Goal: Information Seeking & Learning: Learn about a topic

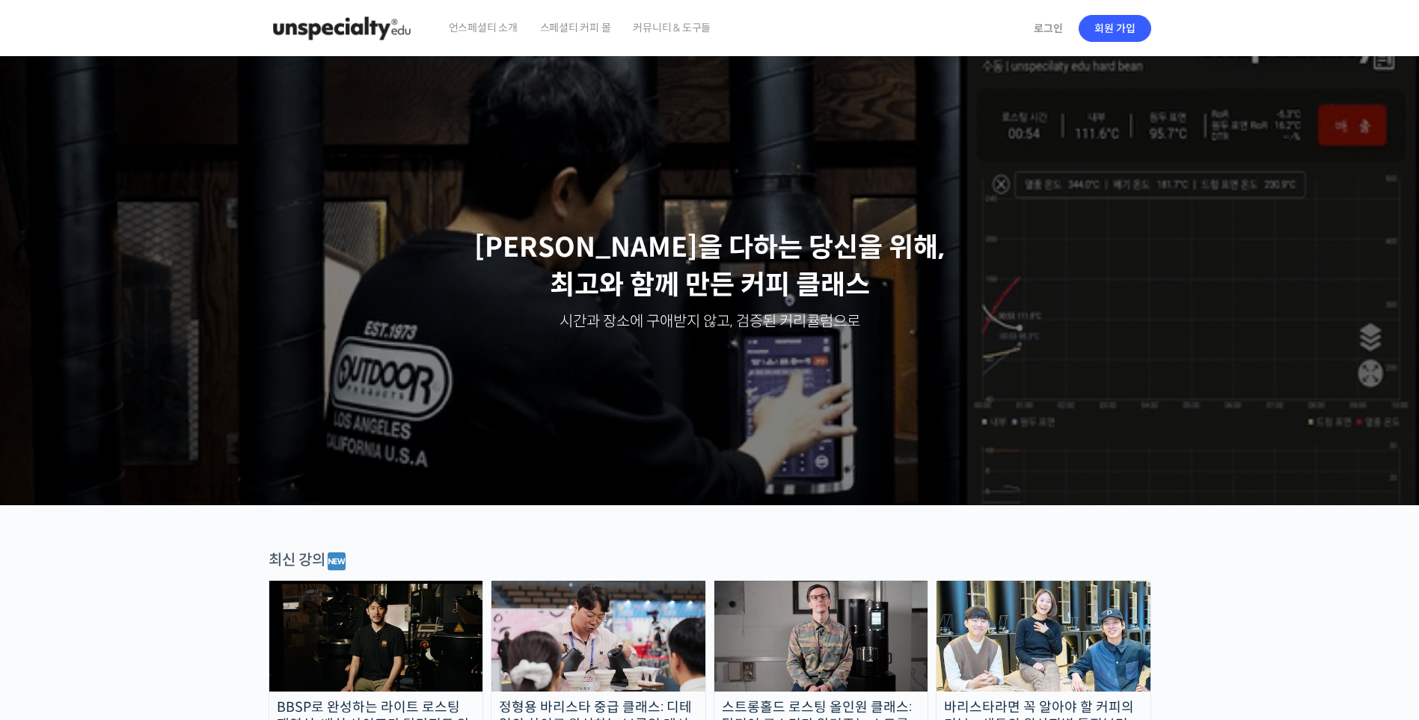
scroll to position [374, 0]
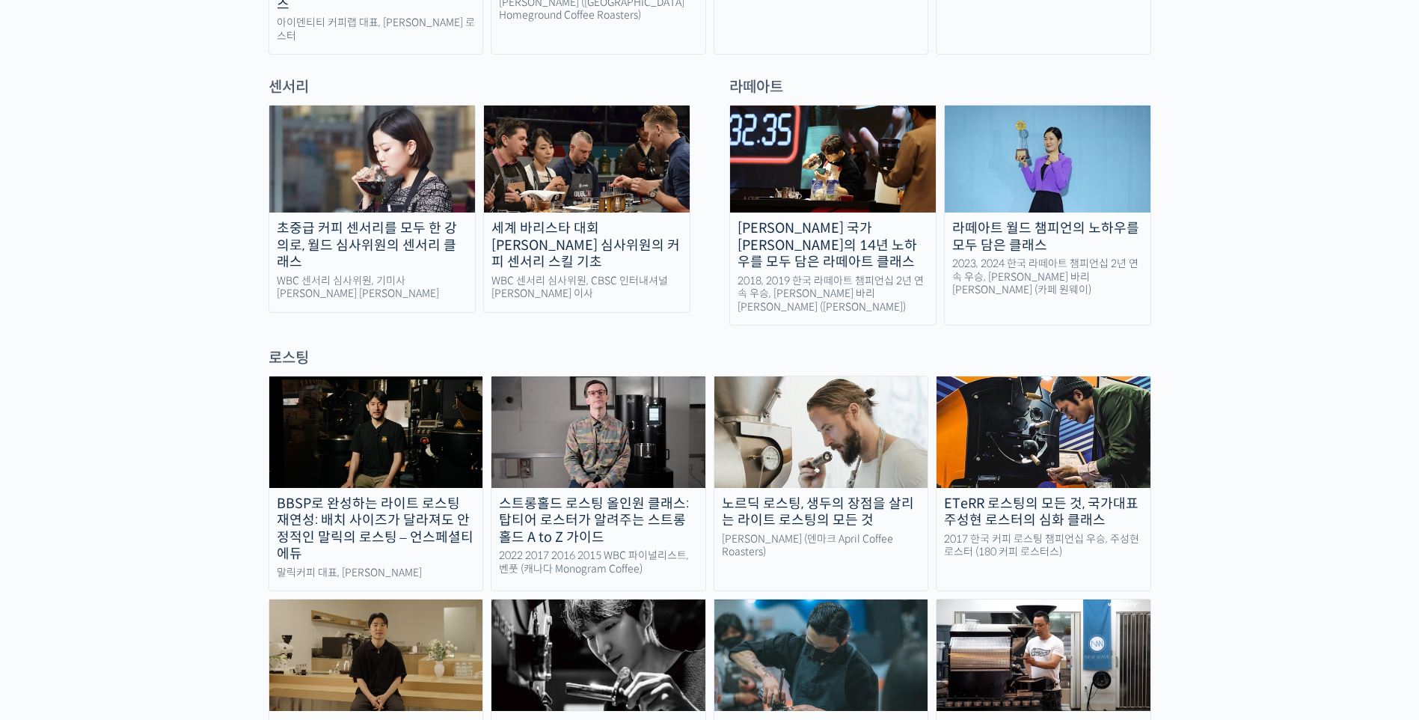
scroll to position [1122, 0]
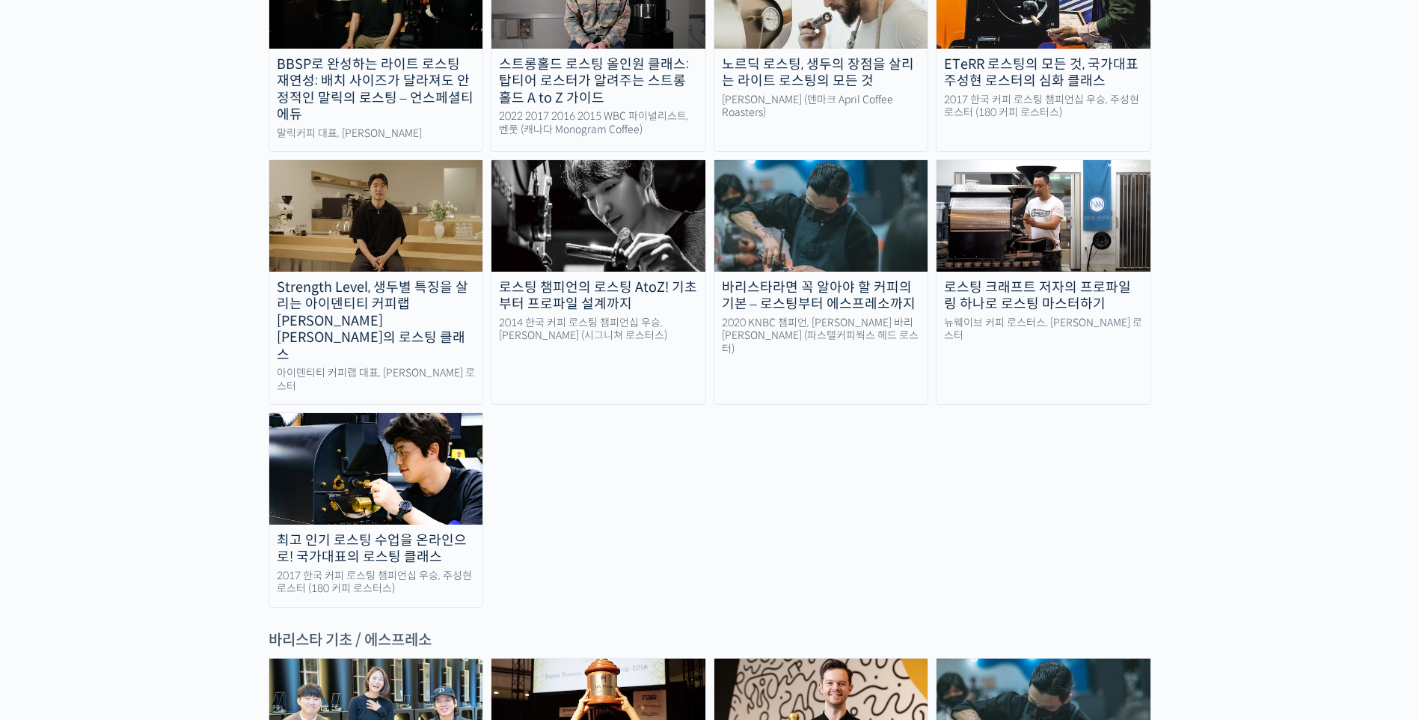
scroll to position [1496, 0]
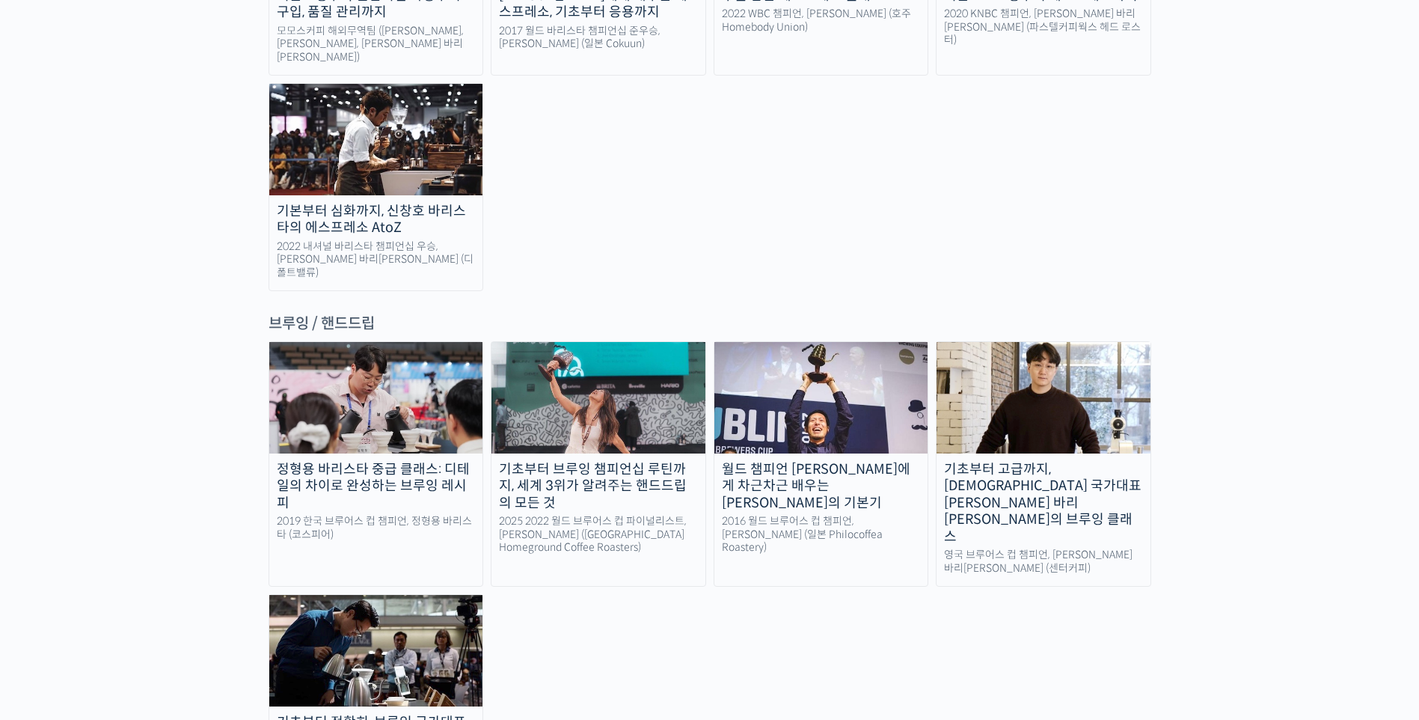
scroll to position [2319, 0]
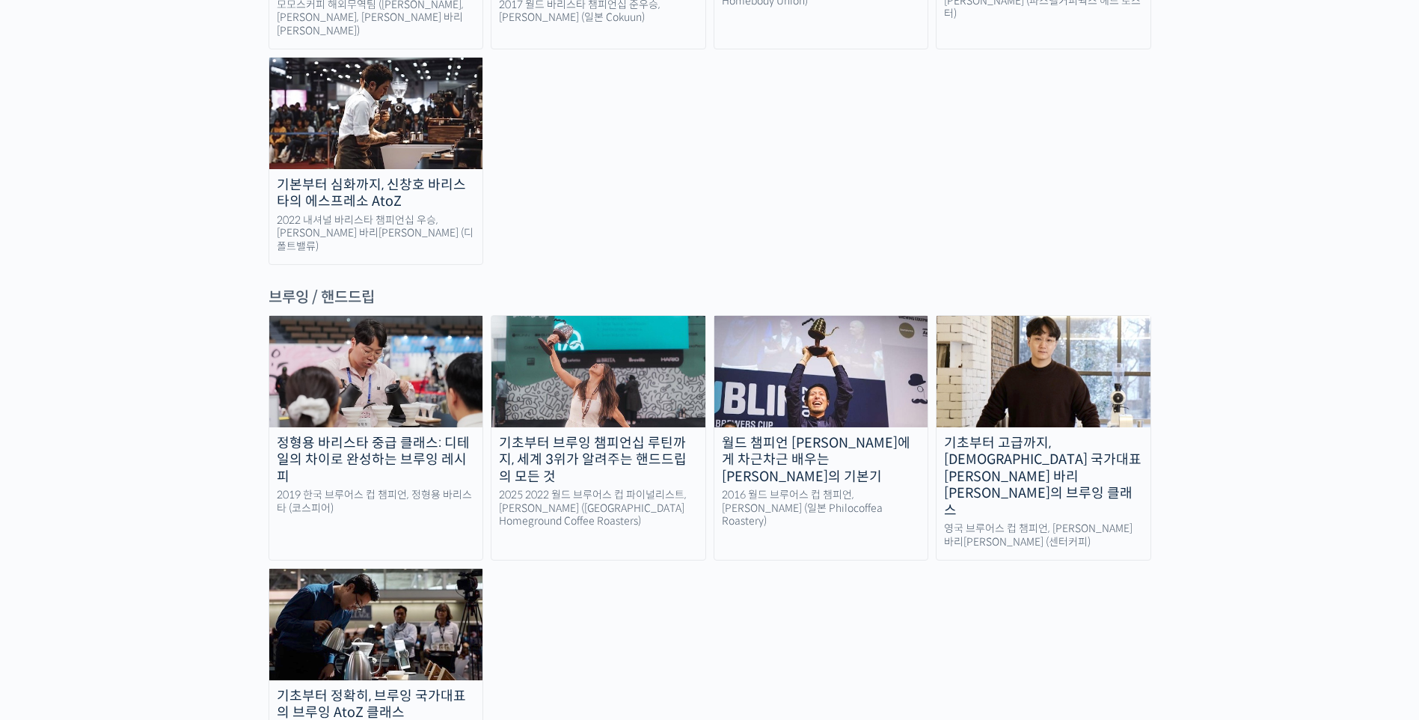
click at [1044, 316] on img at bounding box center [1044, 371] width 214 height 111
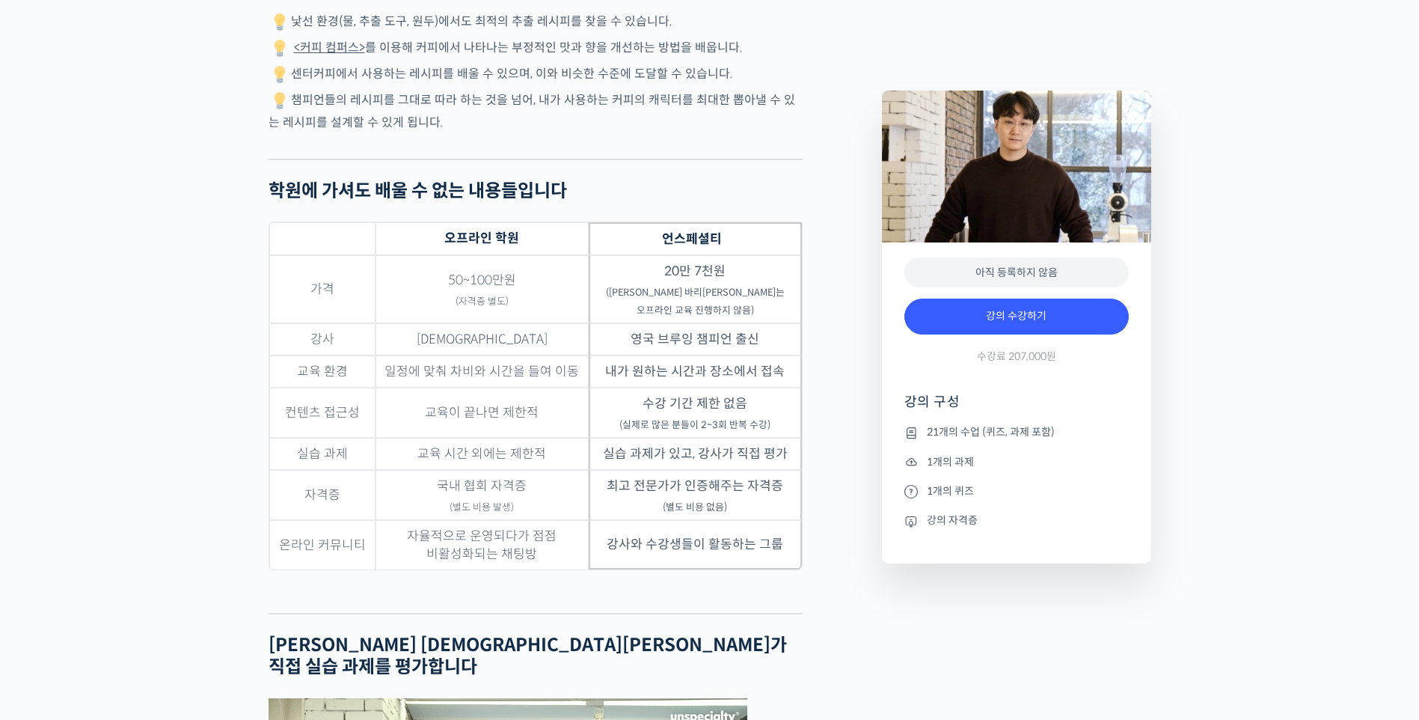
scroll to position [3516, 0]
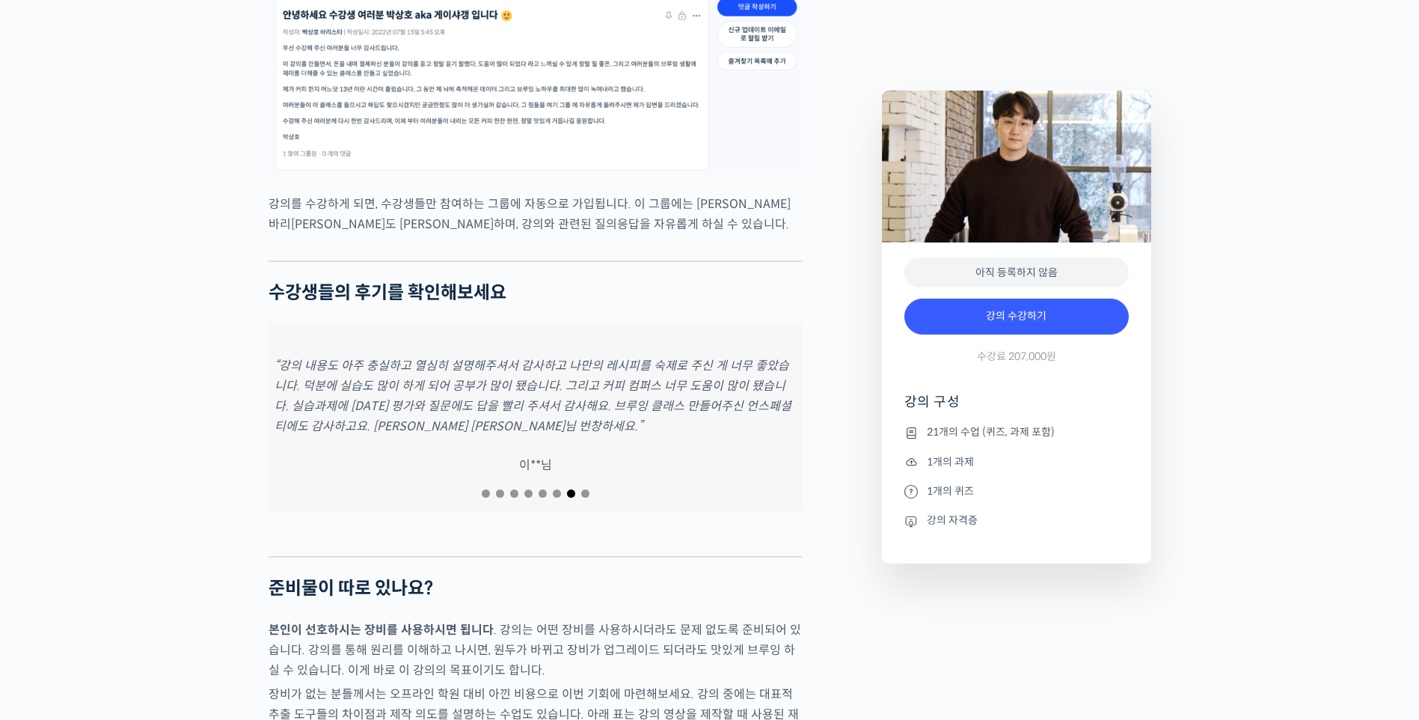
scroll to position [5611, 0]
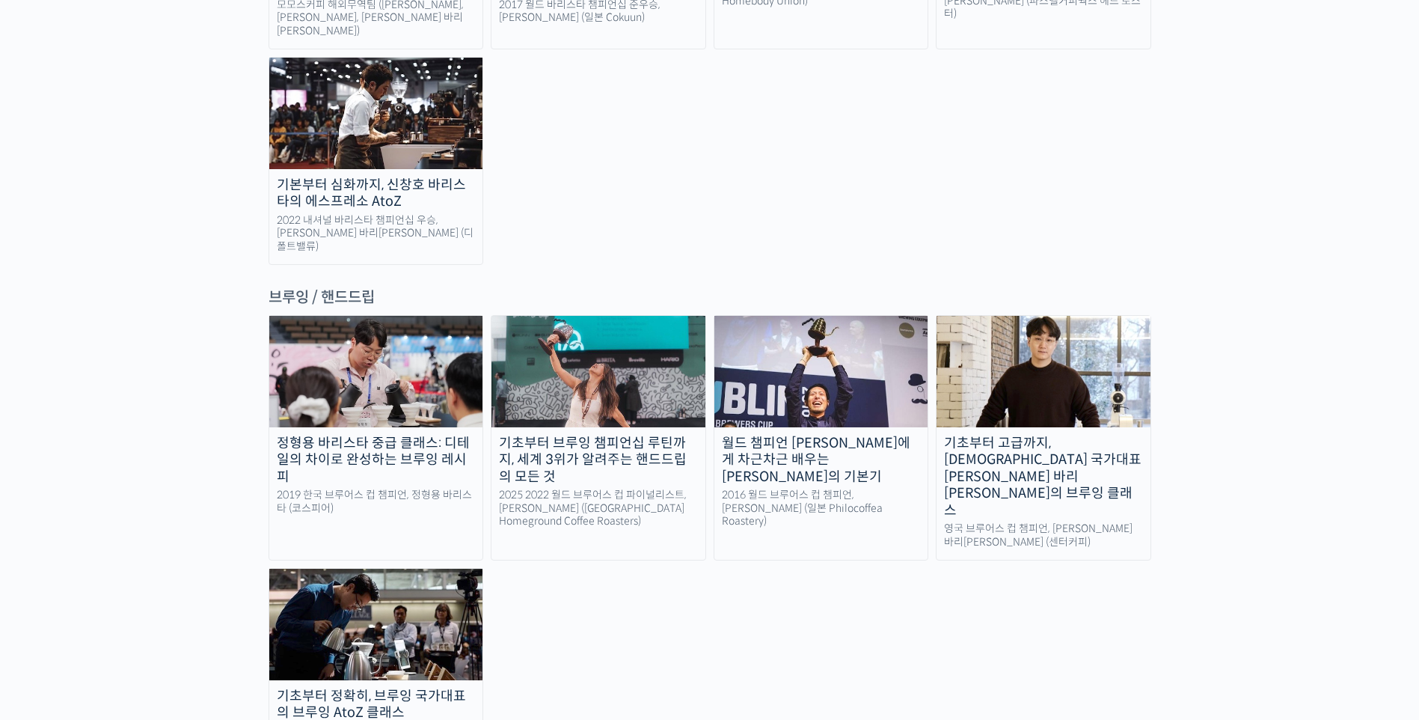
click at [1304, 530] on div "랜딩 페이지 [PERSON_NAME]을 다하는 당신을 위해, 최고와 함께 만든 커피 클래스 시간과 장소에 구애받지 않고, 검증된 커리큘럼으로 …" at bounding box center [709, 519] width 1419 height 5562
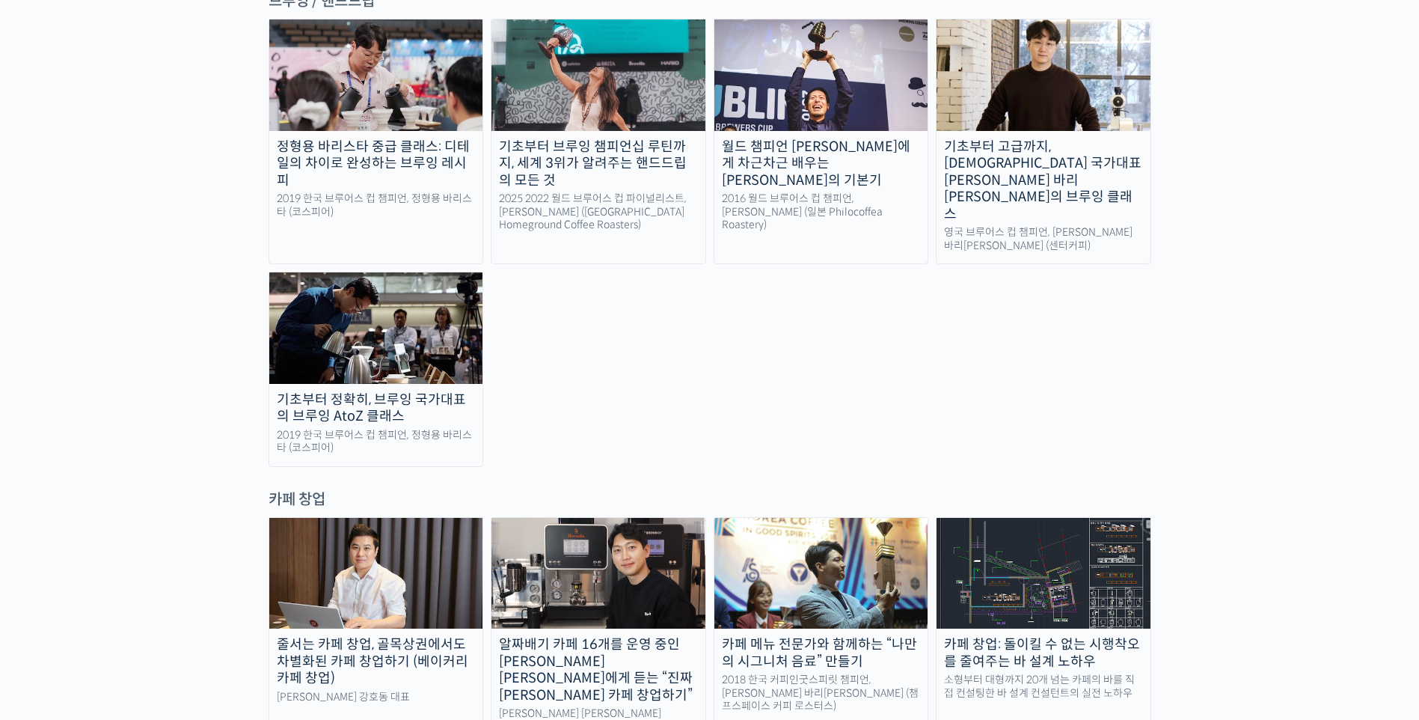
scroll to position [2693, 0]
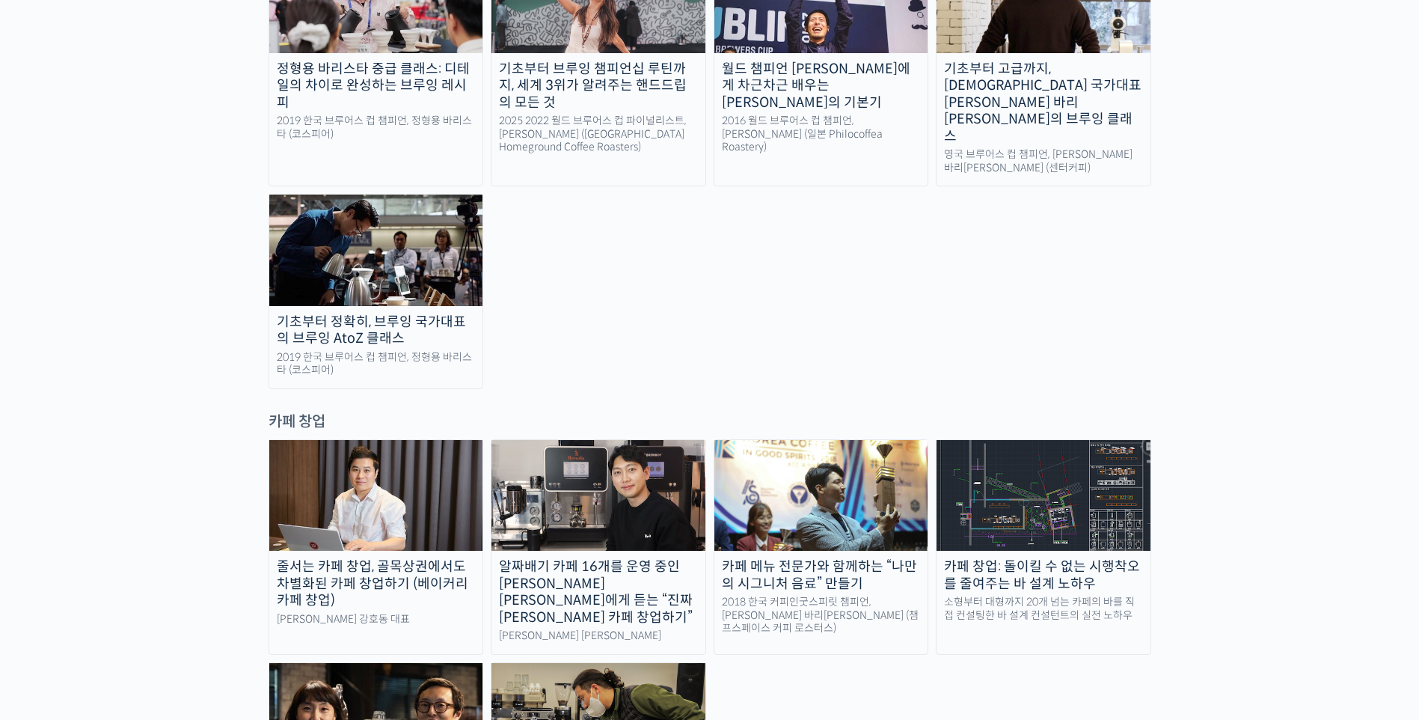
click at [1297, 456] on div "랜딩 페이지 [PERSON_NAME]을 다하는 당신을 위해, 최고와 함께 만든 커피 클래스 시간과 장소에 구애받지 않고, 검증된 커리큘럼으로 …" at bounding box center [709, 144] width 1419 height 5562
click at [1294, 557] on div "랜딩 페이지 [PERSON_NAME]을 다하는 당신을 위해, 최고와 함께 만든 커피 클래스 시간과 장소에 구애받지 않고, 검증된 커리큘럼으로 …" at bounding box center [709, 144] width 1419 height 5562
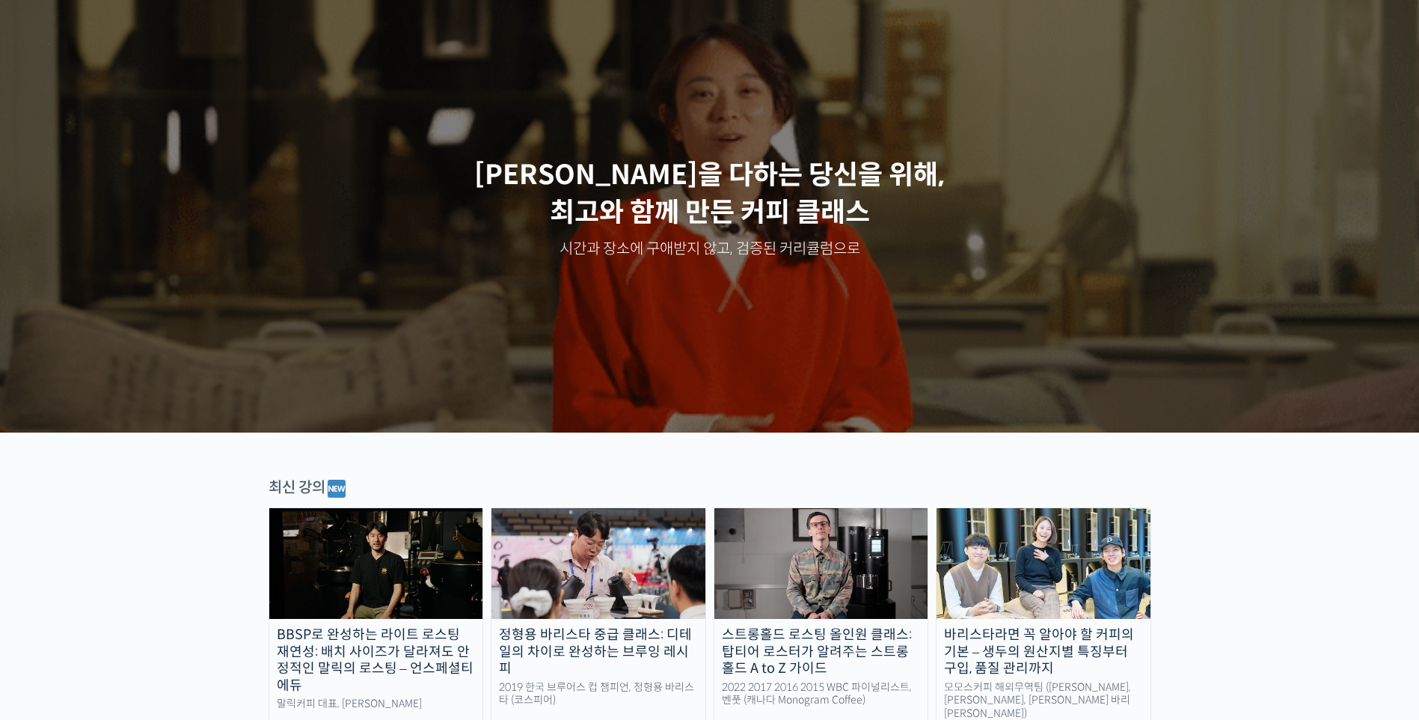
scroll to position [0, 0]
